Goal: Task Accomplishment & Management: Use online tool/utility

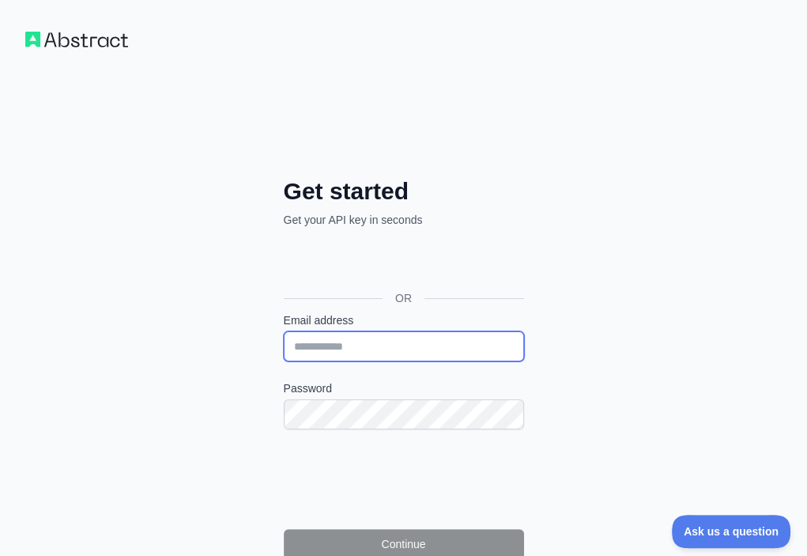
click at [284, 331] on input "Email address" at bounding box center [404, 346] width 240 height 30
paste input "**********"
type input "**********"
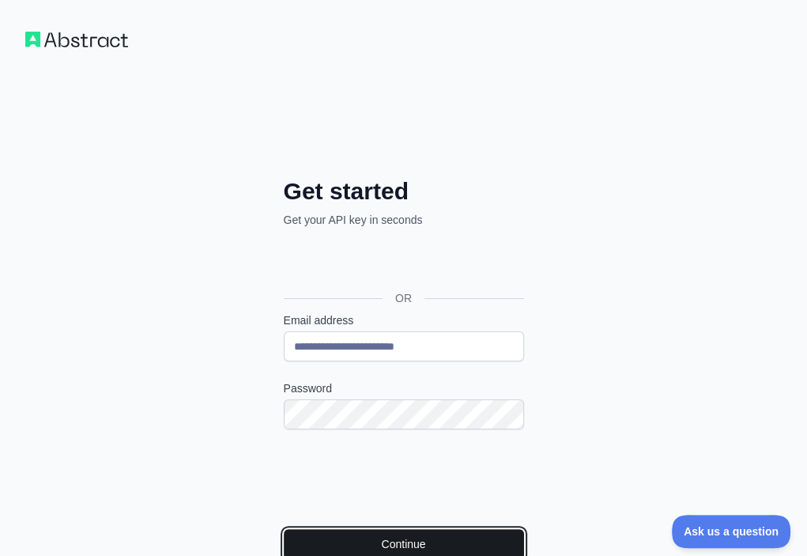
click at [304, 529] on button "Continue" at bounding box center [404, 544] width 240 height 30
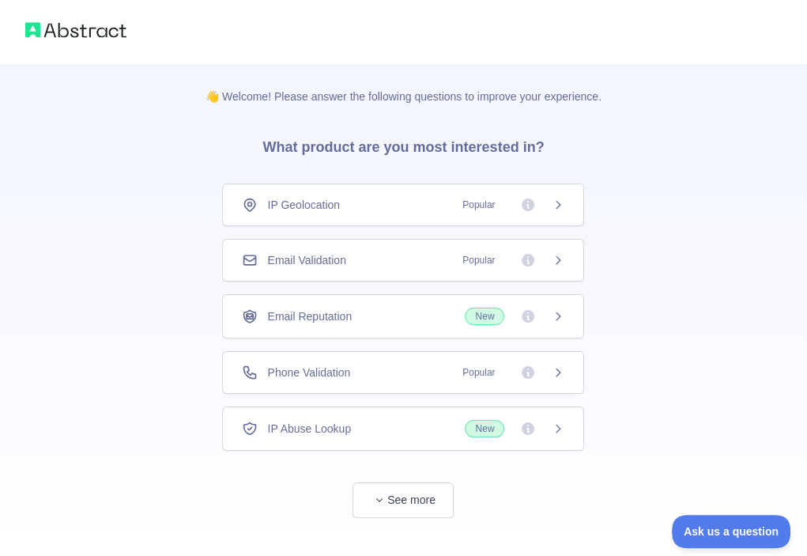
click at [407, 253] on div "Email Validation Popular" at bounding box center [403, 260] width 323 height 16
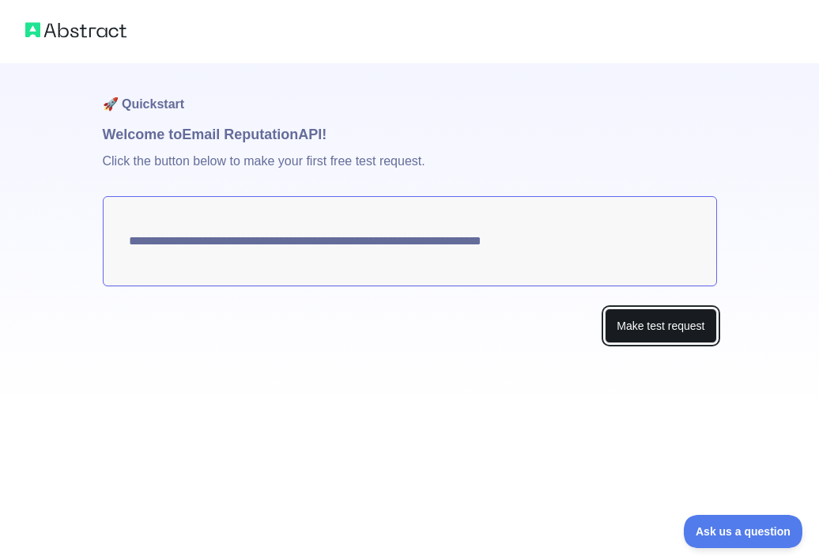
click at [621, 319] on button "Make test request" at bounding box center [660, 326] width 111 height 36
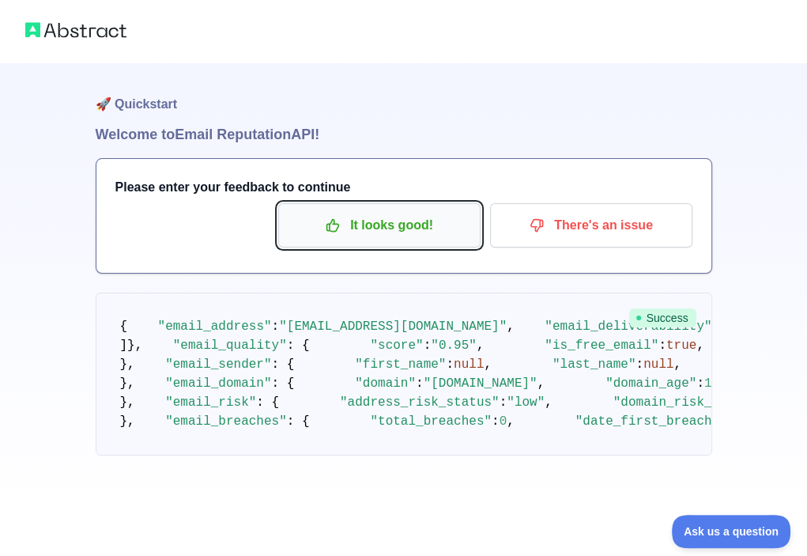
click at [433, 220] on p "It looks good!" at bounding box center [379, 225] width 179 height 27
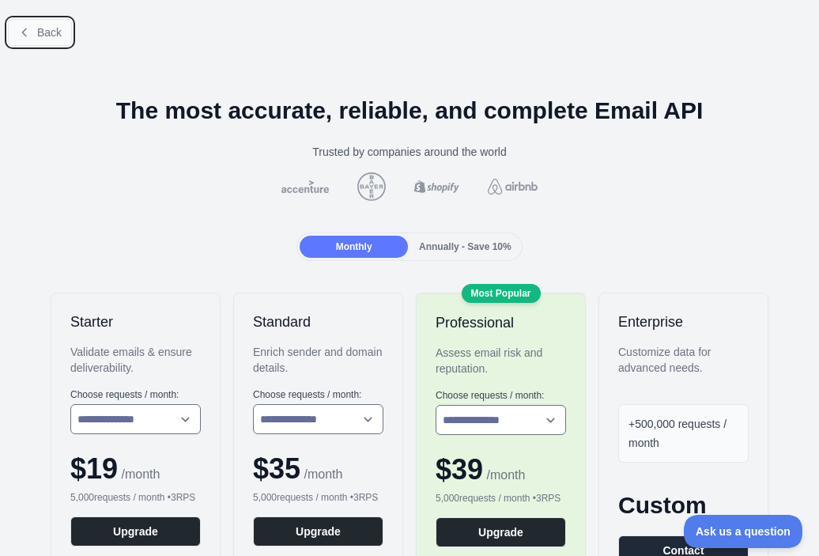
click at [42, 34] on span "Back" at bounding box center [49, 32] width 25 height 13
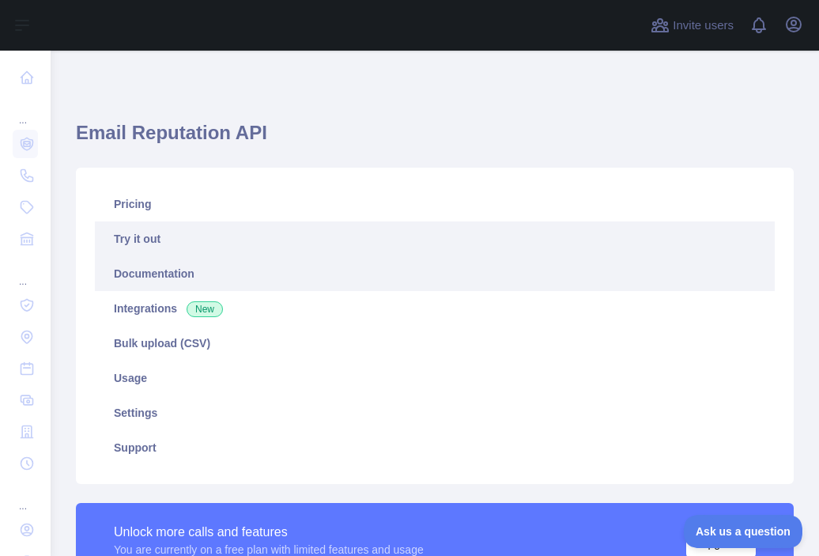
scroll to position [395, 0]
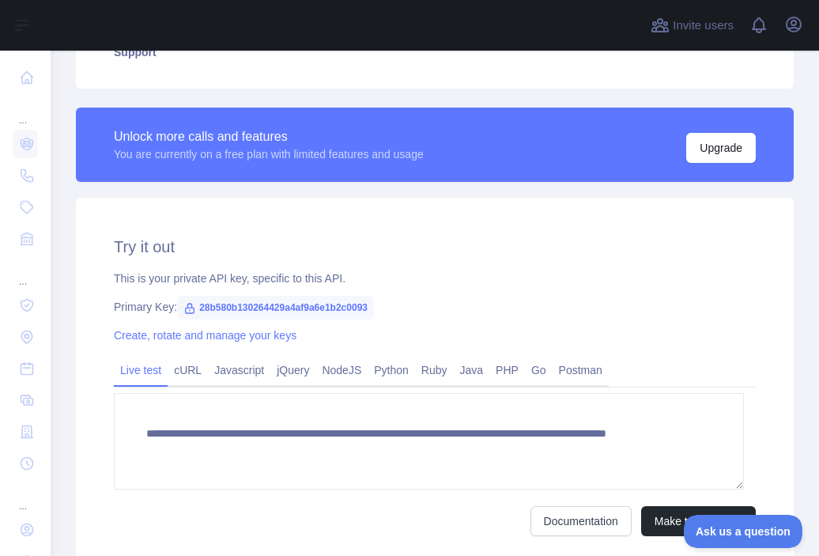
click at [232, 307] on span "28b580b130264429a4af9a6e1b2c0093" at bounding box center [275, 308] width 197 height 24
copy span "28b580b130264429a4af9a6e1b2c0093"
